Goal: Find contact information: Obtain details needed to contact an individual or organization

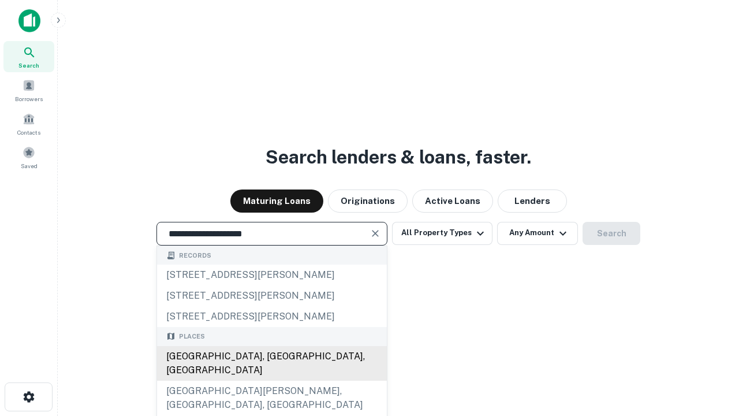
click at [271, 381] on div "[GEOGRAPHIC_DATA], [GEOGRAPHIC_DATA], [GEOGRAPHIC_DATA]" at bounding box center [272, 363] width 230 height 35
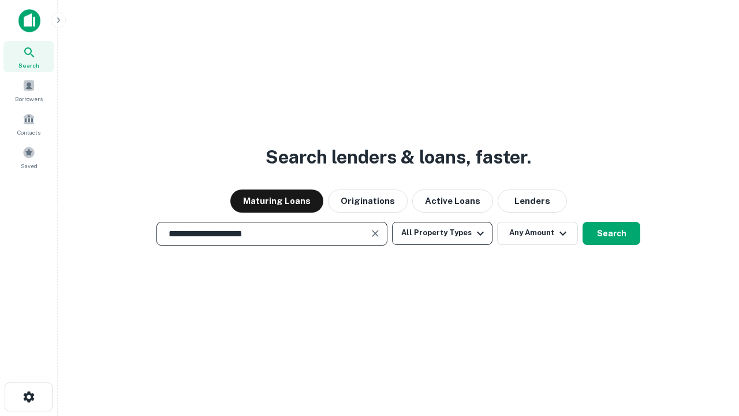
type input "**********"
click at [442, 233] on button "All Property Types" at bounding box center [442, 233] width 100 height 23
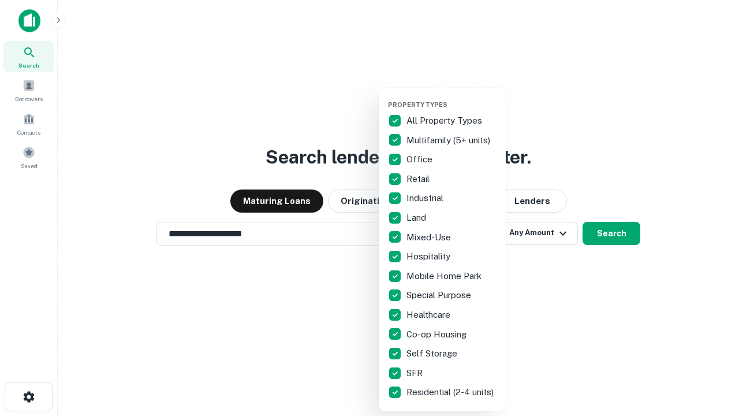
click at [452, 97] on button "button" at bounding box center [451, 97] width 127 height 1
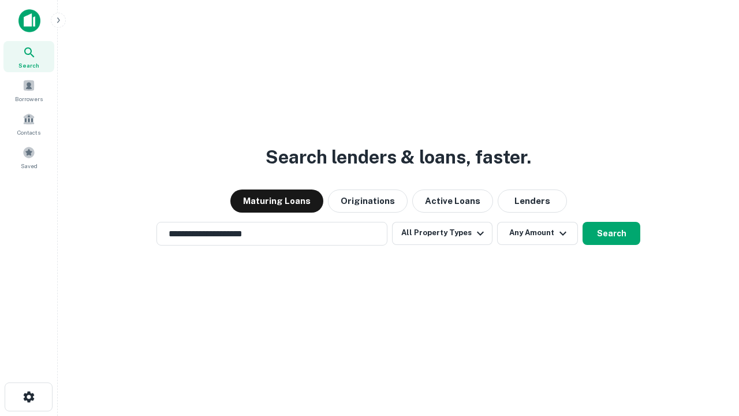
scroll to position [7, 139]
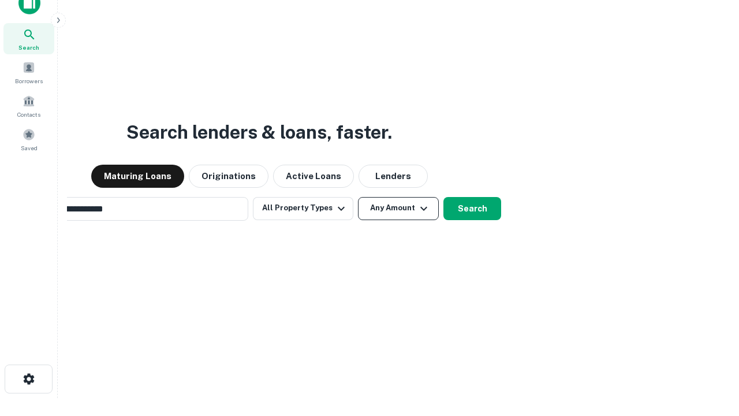
click at [358, 197] on button "Any Amount" at bounding box center [398, 208] width 81 height 23
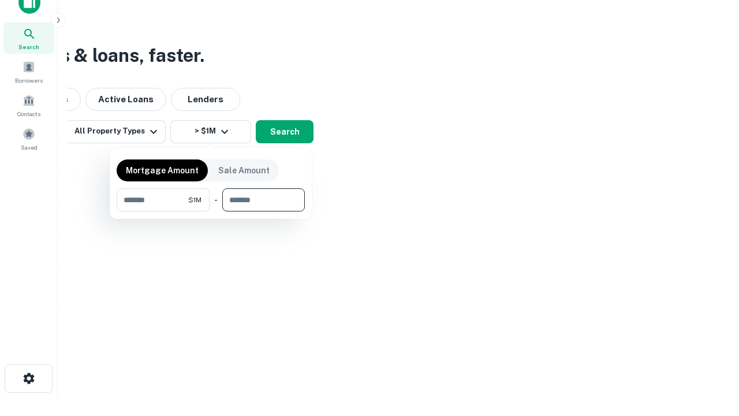
type input "*******"
click at [211, 211] on button "button" at bounding box center [211, 211] width 188 height 1
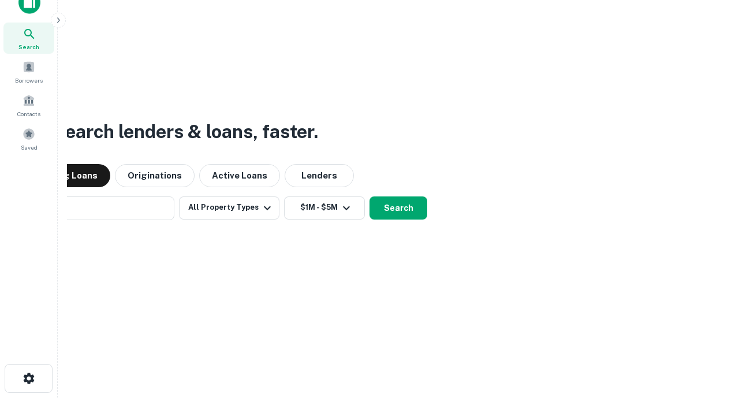
scroll to position [18, 0]
click at [370, 197] on button "Search" at bounding box center [399, 208] width 58 height 23
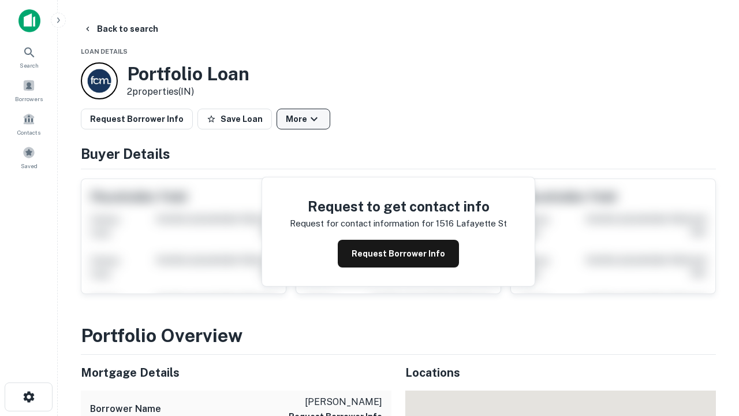
click at [303, 119] on button "More" at bounding box center [304, 119] width 54 height 21
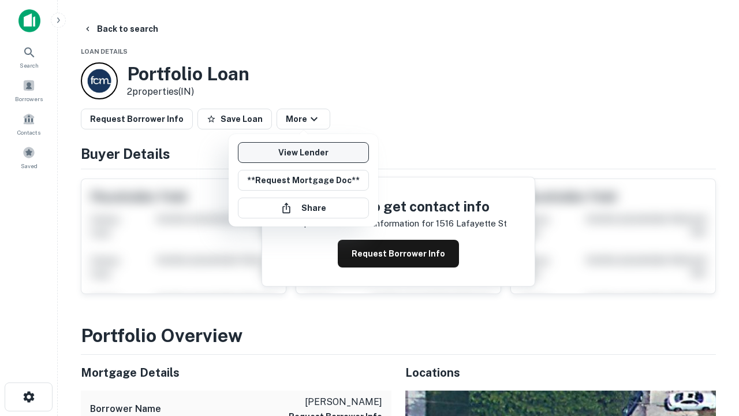
click at [303, 152] on link "View Lender" at bounding box center [303, 152] width 131 height 21
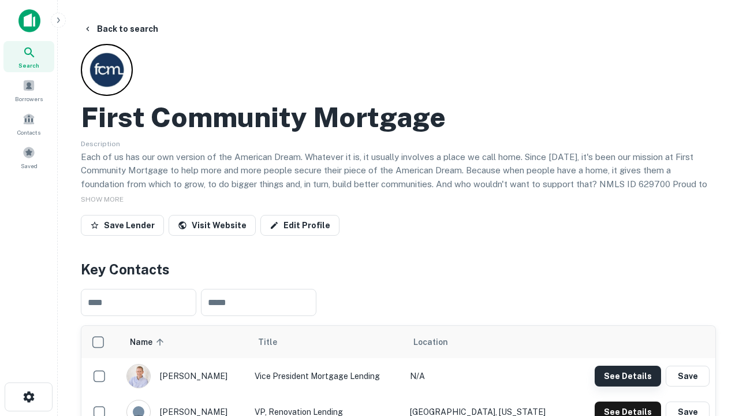
click at [628, 375] on button "See Details" at bounding box center [628, 376] width 66 height 21
